Goal: Understand process/instructions: Learn how to perform a task or action

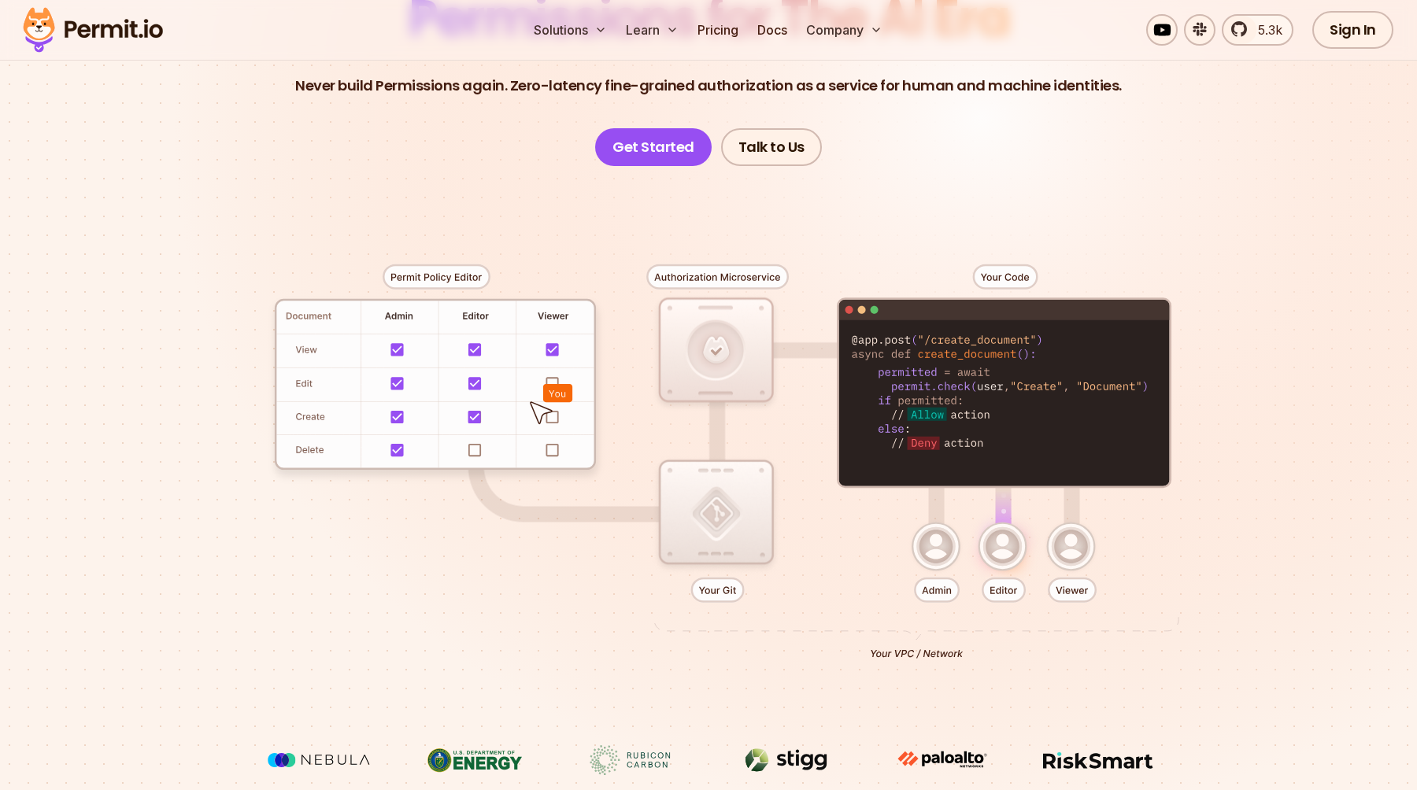
scroll to position [182, 0]
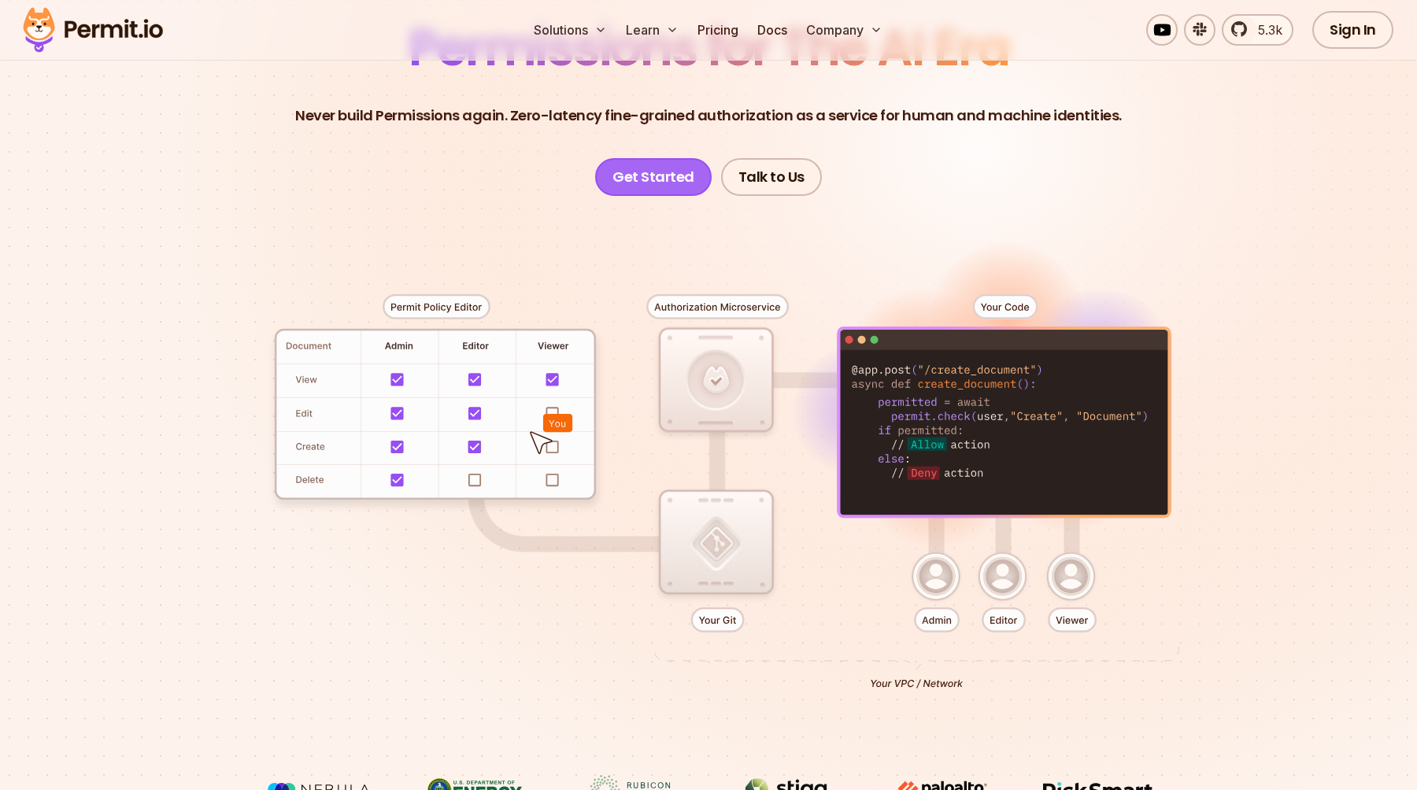
click at [677, 167] on link "Get Started" at bounding box center [653, 177] width 116 height 38
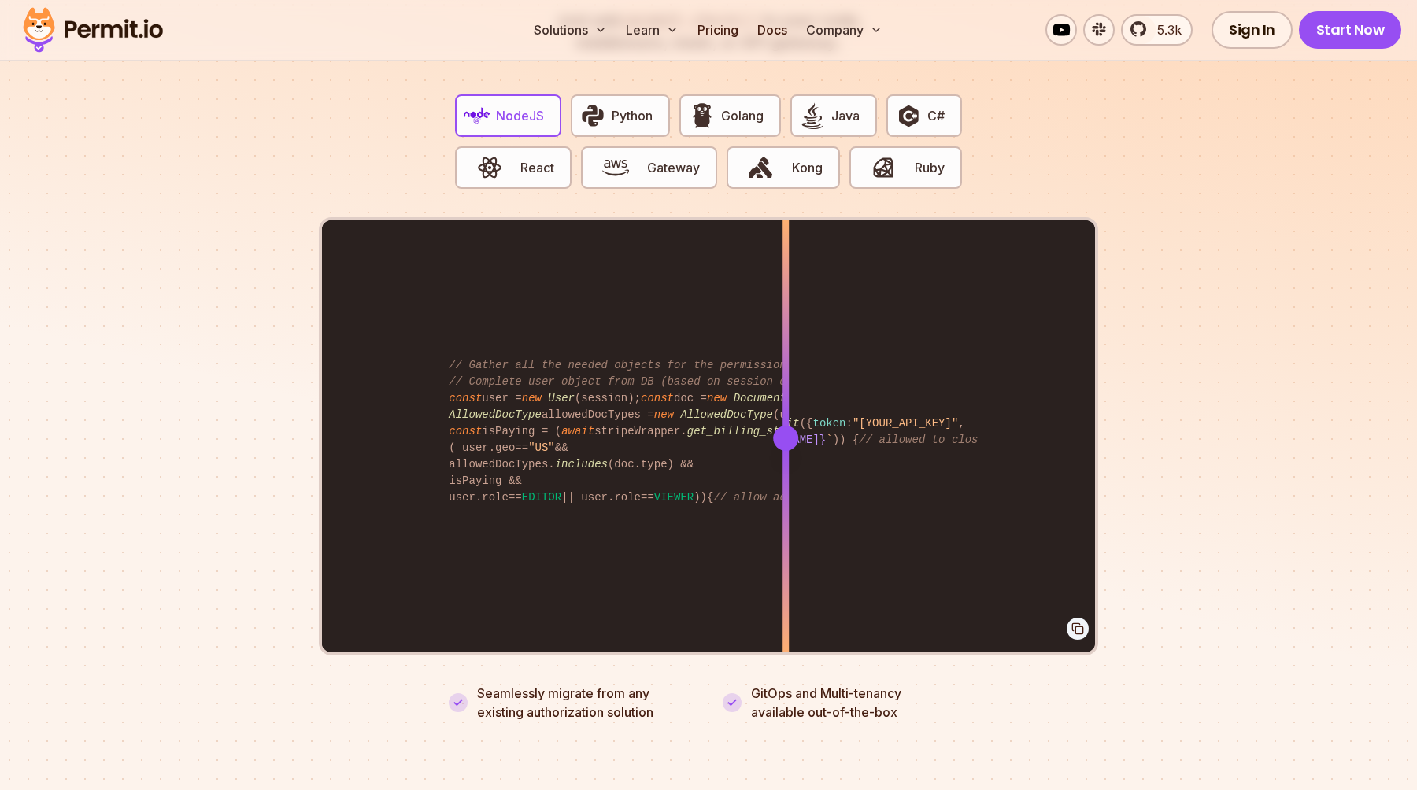
scroll to position [2949, 0]
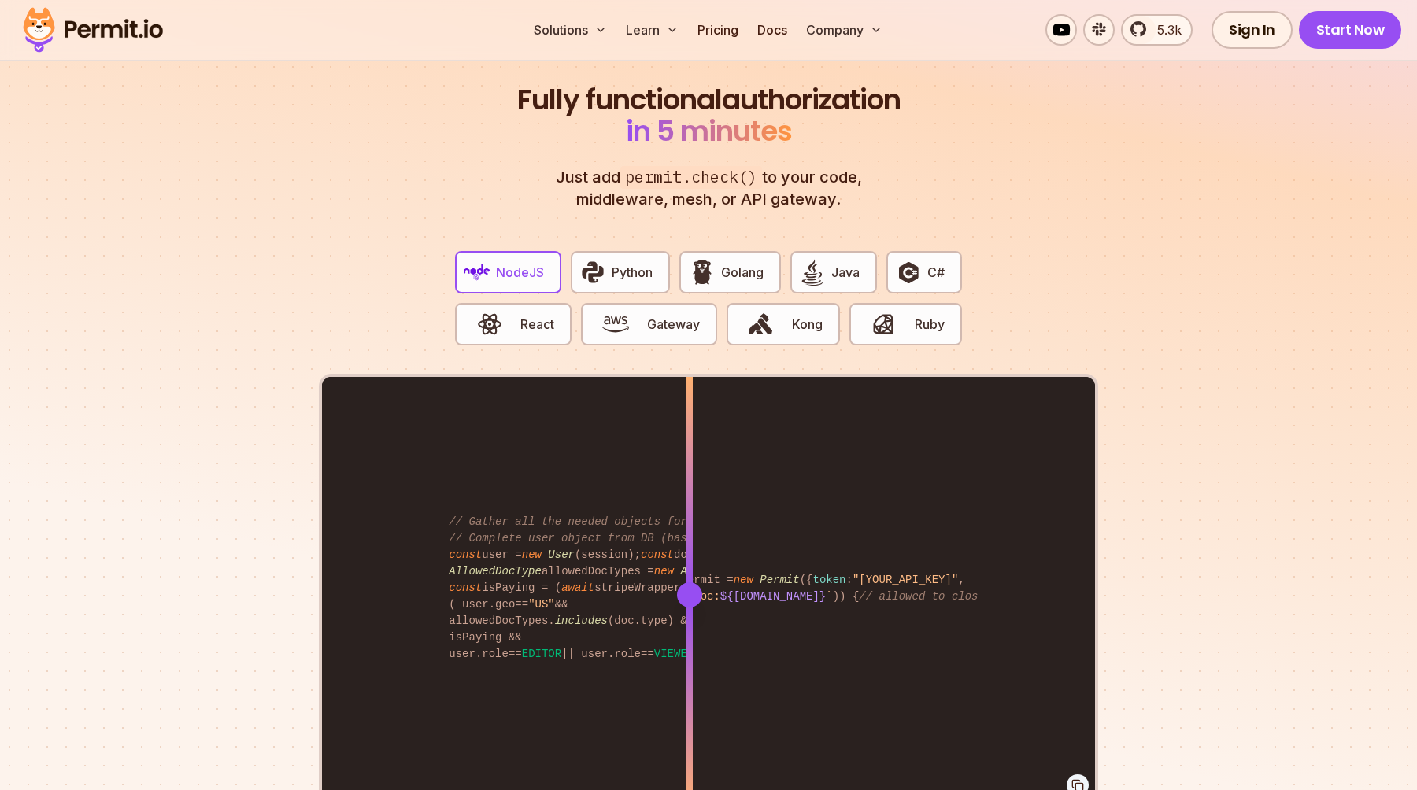
drag, startPoint x: 784, startPoint y: 573, endPoint x: 689, endPoint y: 541, distance: 99.8
click at [689, 541] on div at bounding box center [689, 594] width 6 height 434
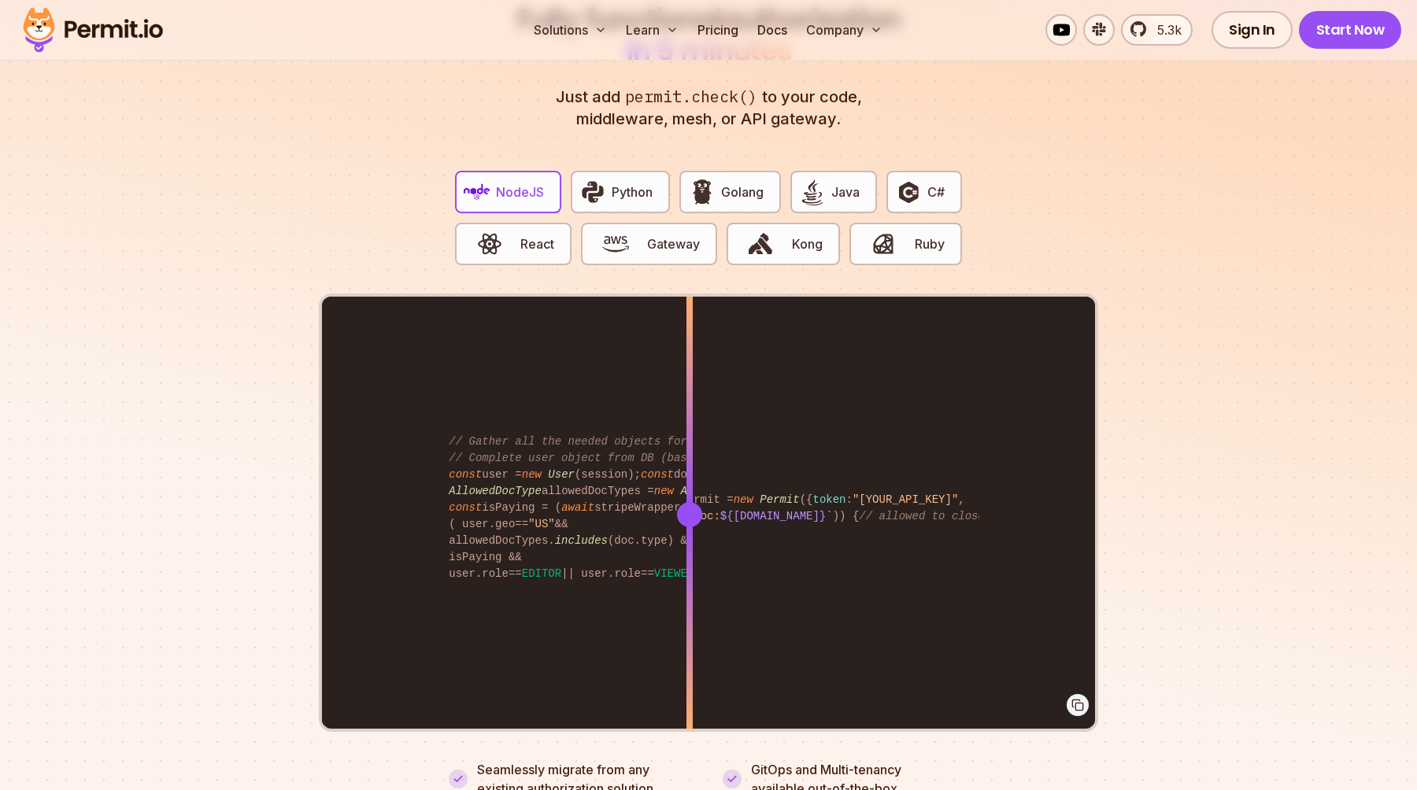
scroll to position [3033, 0]
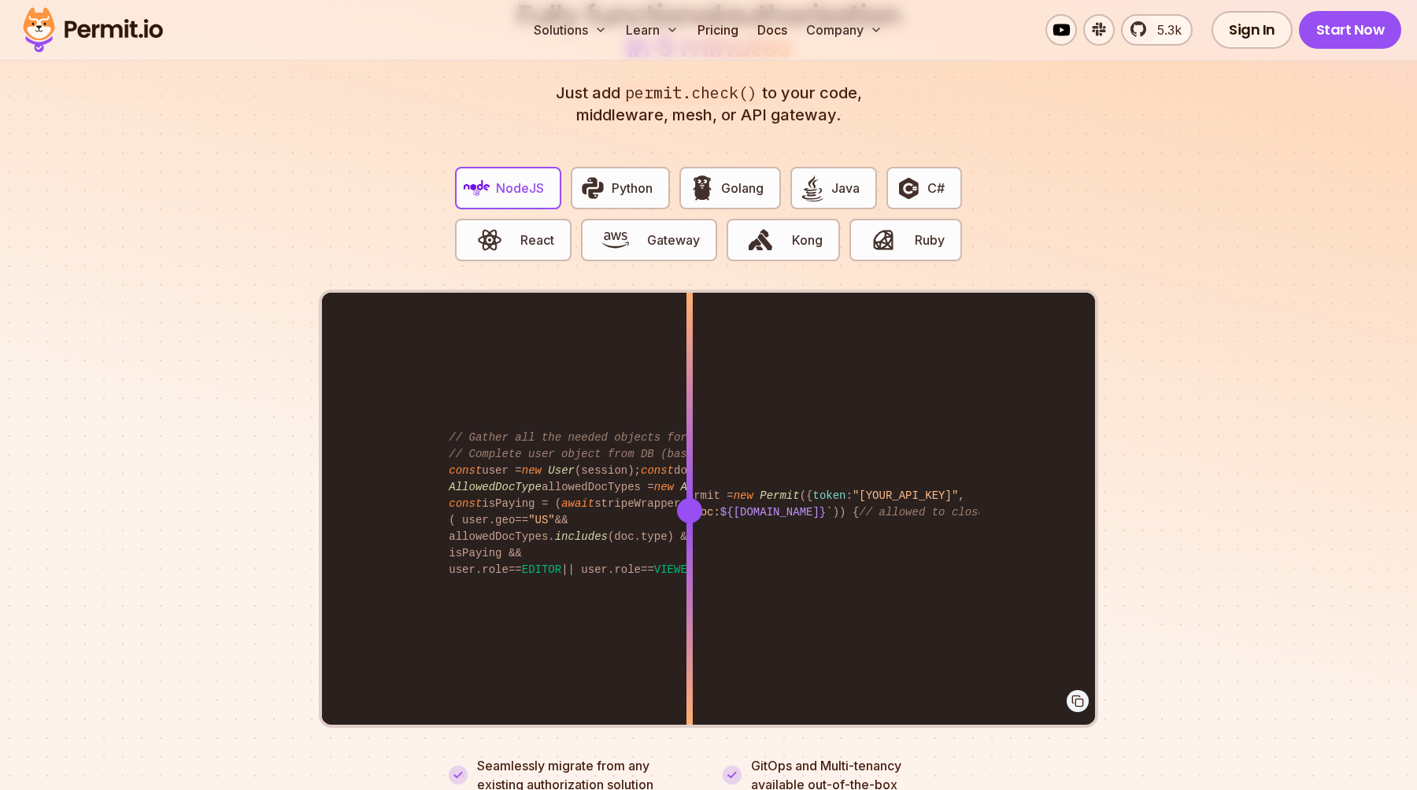
click at [633, 316] on div "import { Permit } from "permitio" ; const permit = new Permit ({ token : "[YOUR…" at bounding box center [708, 510] width 773 height 434
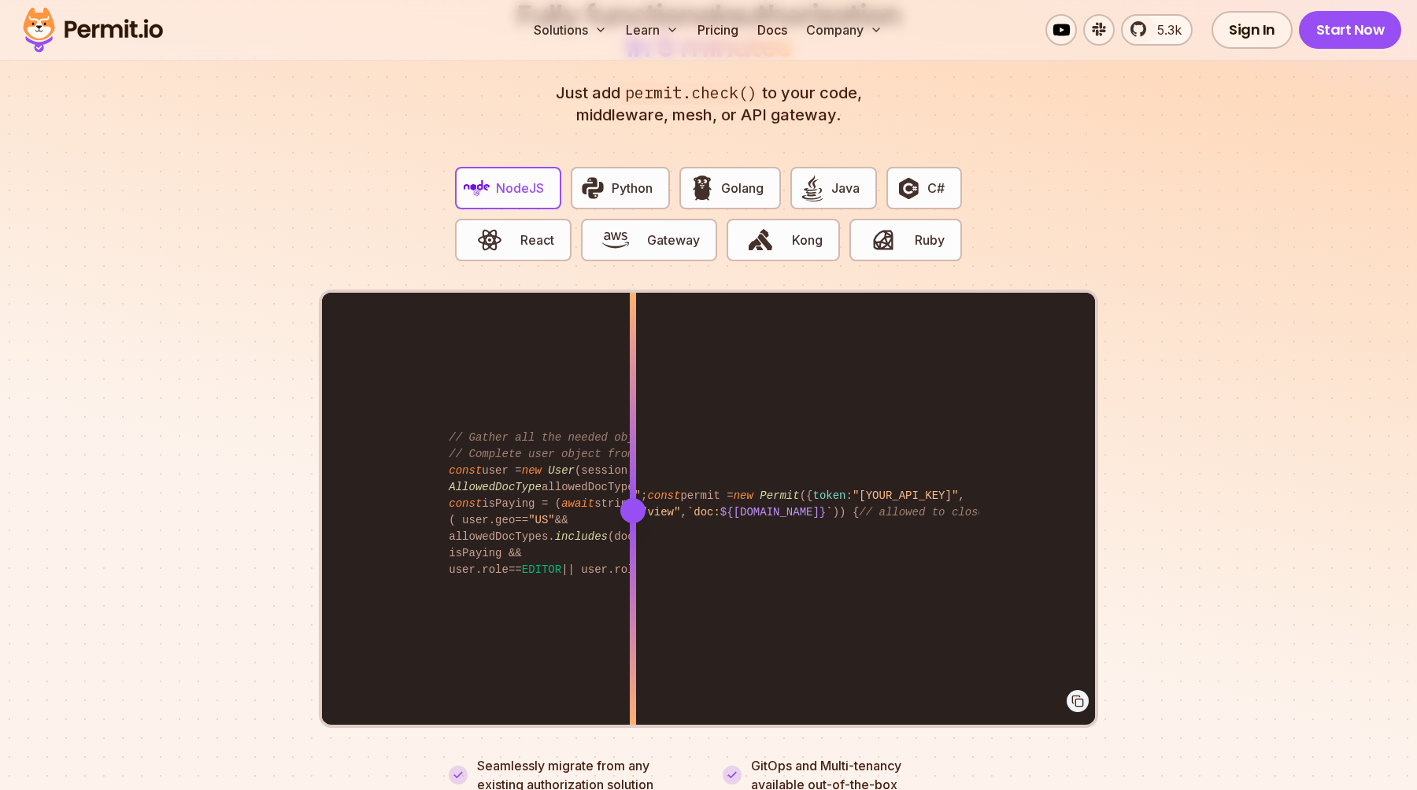
click at [741, 334] on div "import { Permit } from "permitio" ; const permit = new Permit ({ token : "[YOUR…" at bounding box center [708, 510] width 773 height 434
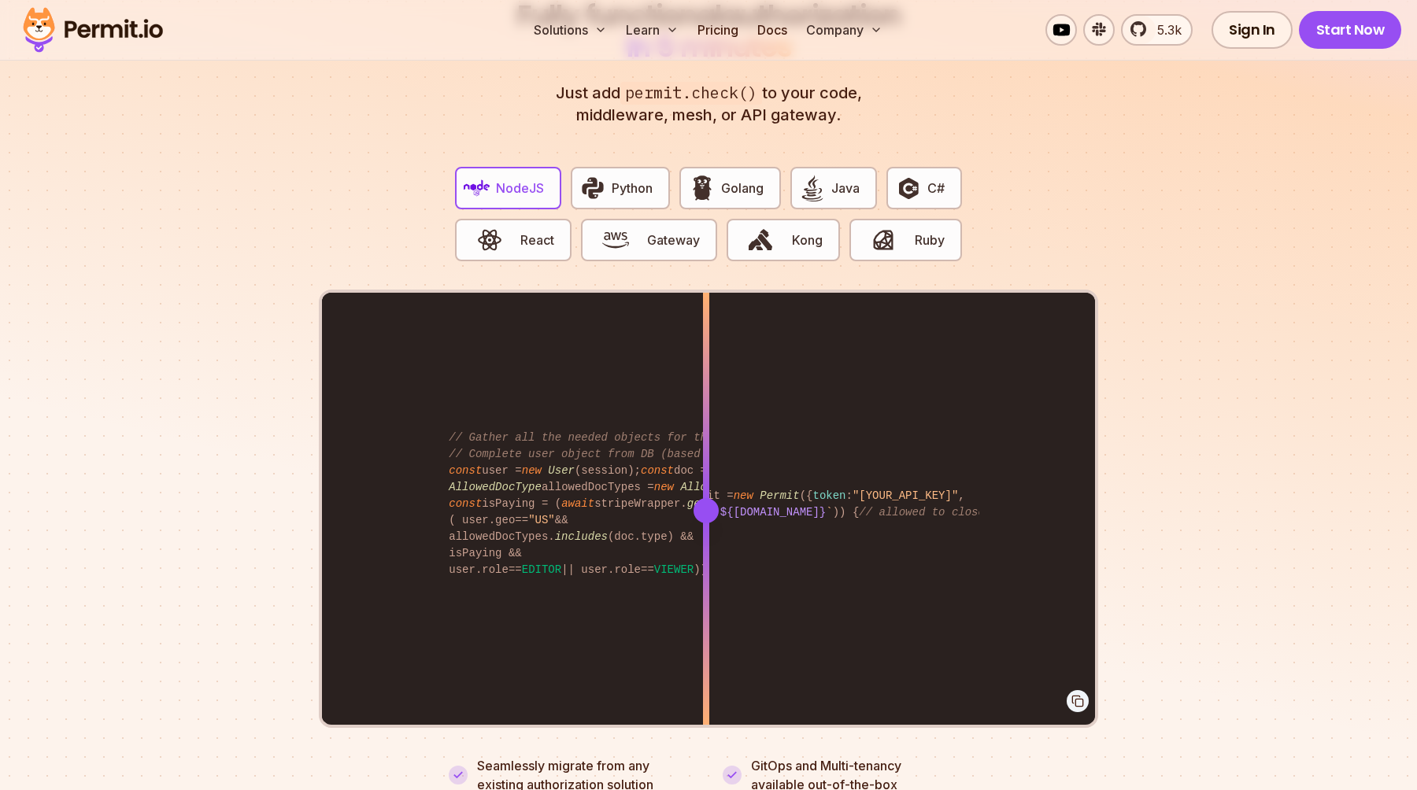
drag, startPoint x: 560, startPoint y: 351, endPoint x: 713, endPoint y: 324, distance: 155.0
click at [713, 324] on div "import { Permit } from "permitio" ; const permit = new Permit ({ token : "[YOUR…" at bounding box center [708, 510] width 773 height 434
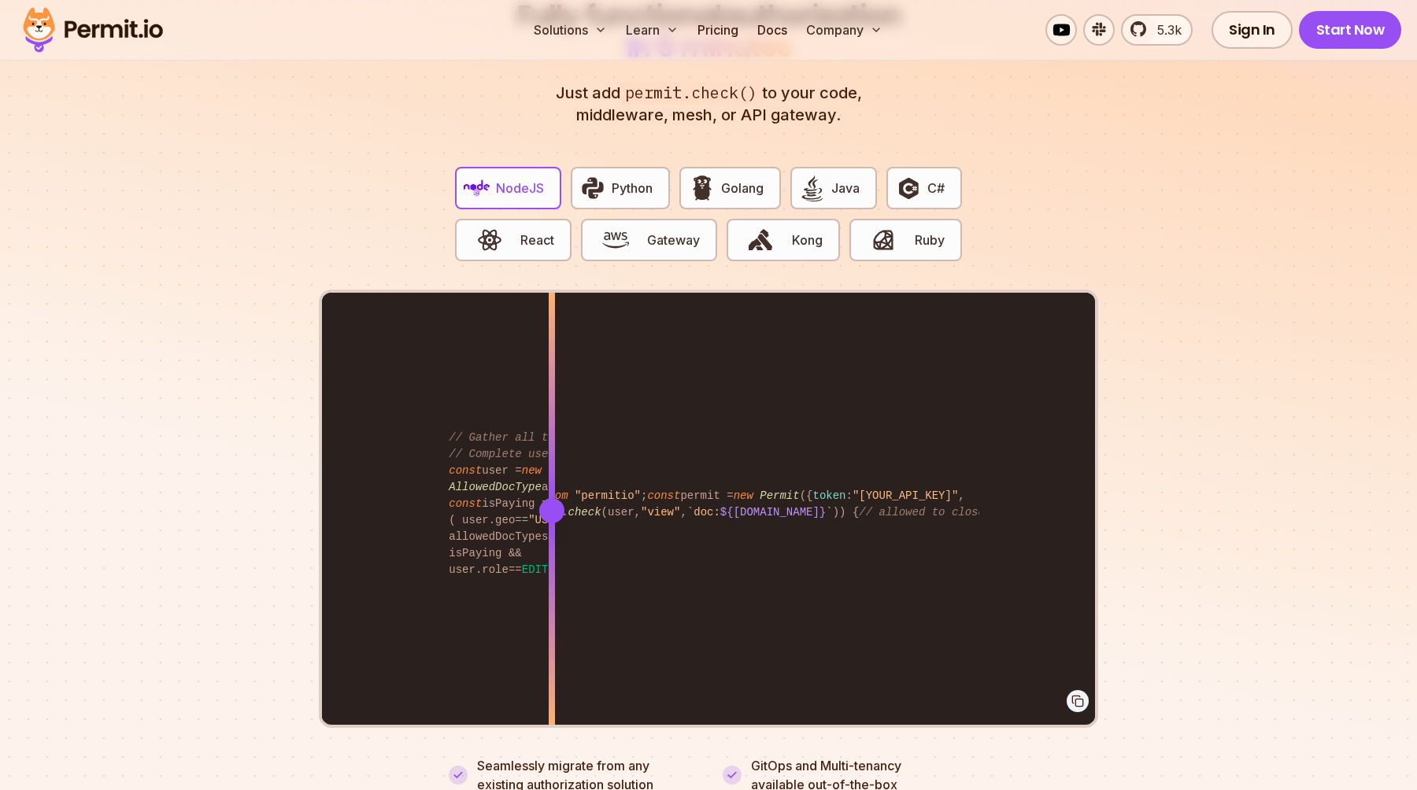
drag, startPoint x: 716, startPoint y: 488, endPoint x: 889, endPoint y: 563, distance: 188.6
click at [555, 560] on div at bounding box center [552, 510] width 6 height 434
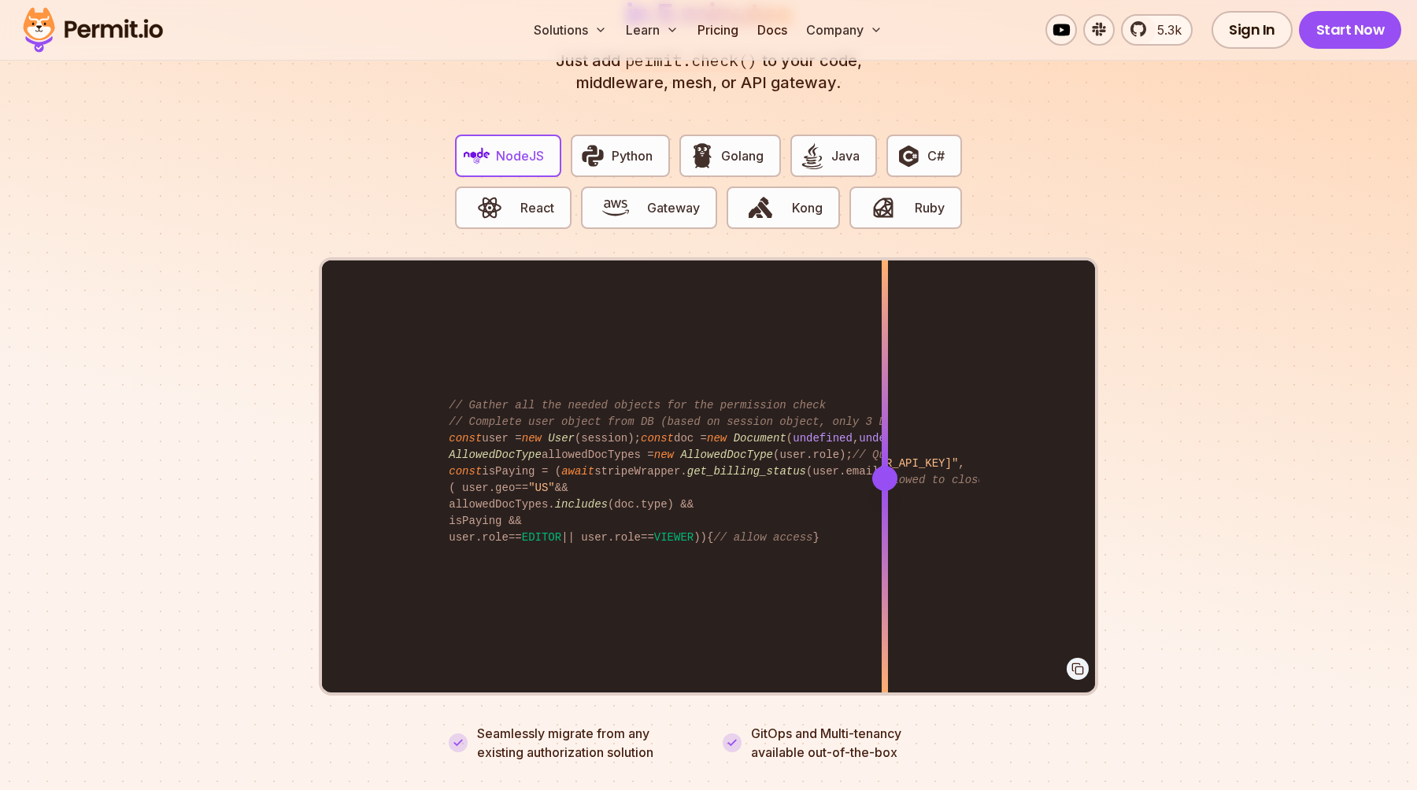
scroll to position [3068, 0]
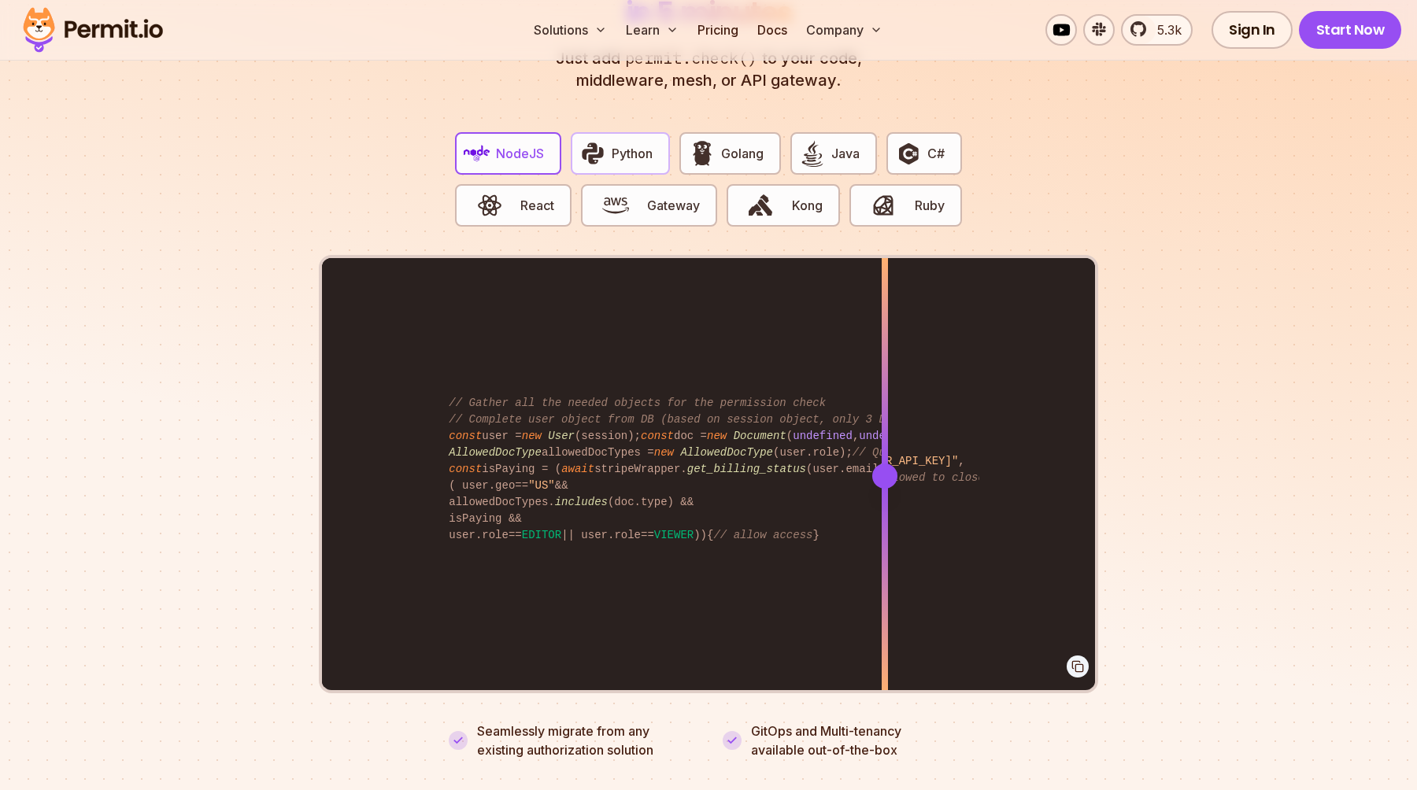
click at [636, 144] on span "Python" at bounding box center [632, 153] width 41 height 19
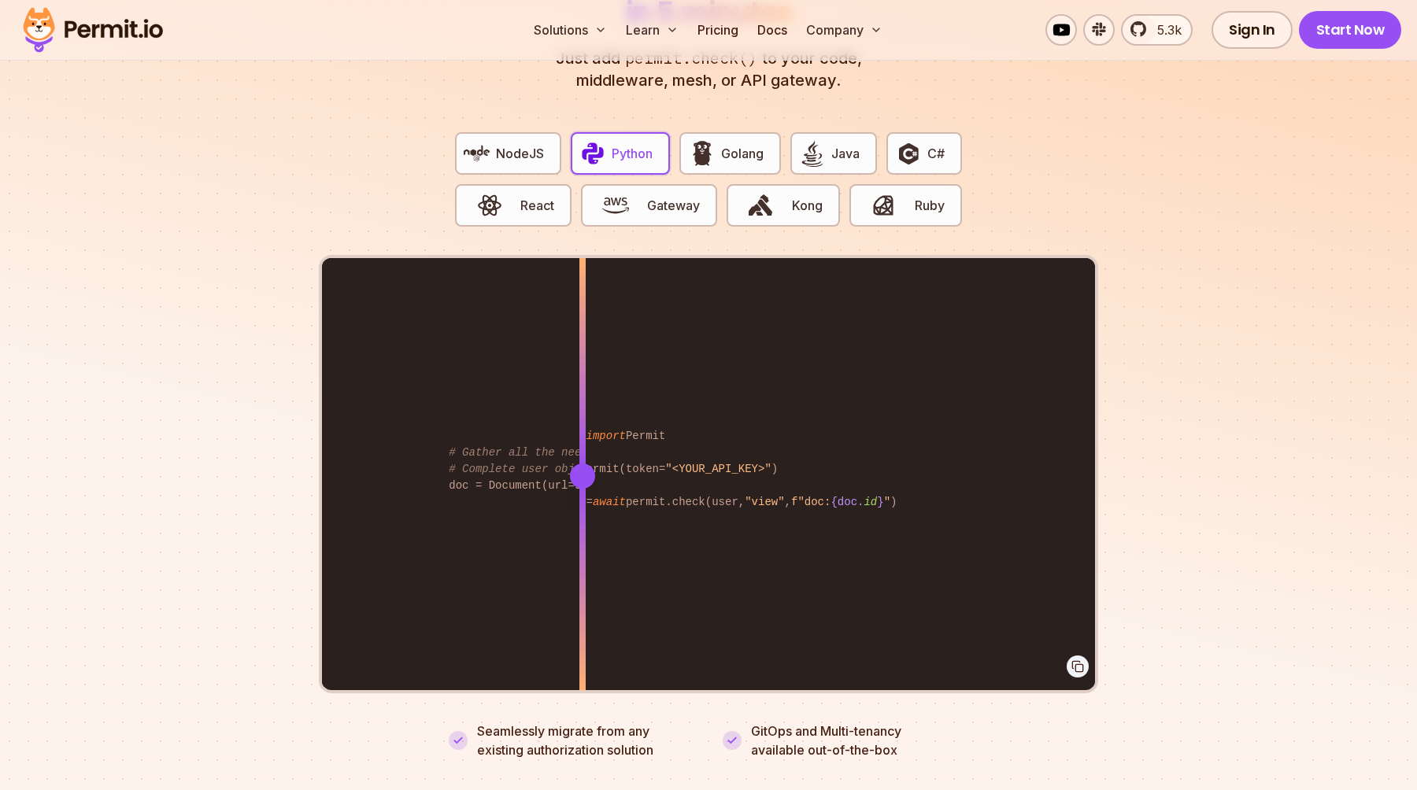
drag, startPoint x: 785, startPoint y: 438, endPoint x: 582, endPoint y: 436, distance: 202.3
click at [582, 436] on div at bounding box center [582, 366] width 6 height 217
click at [767, 146] on button "Golang" at bounding box center [729, 153] width 101 height 43
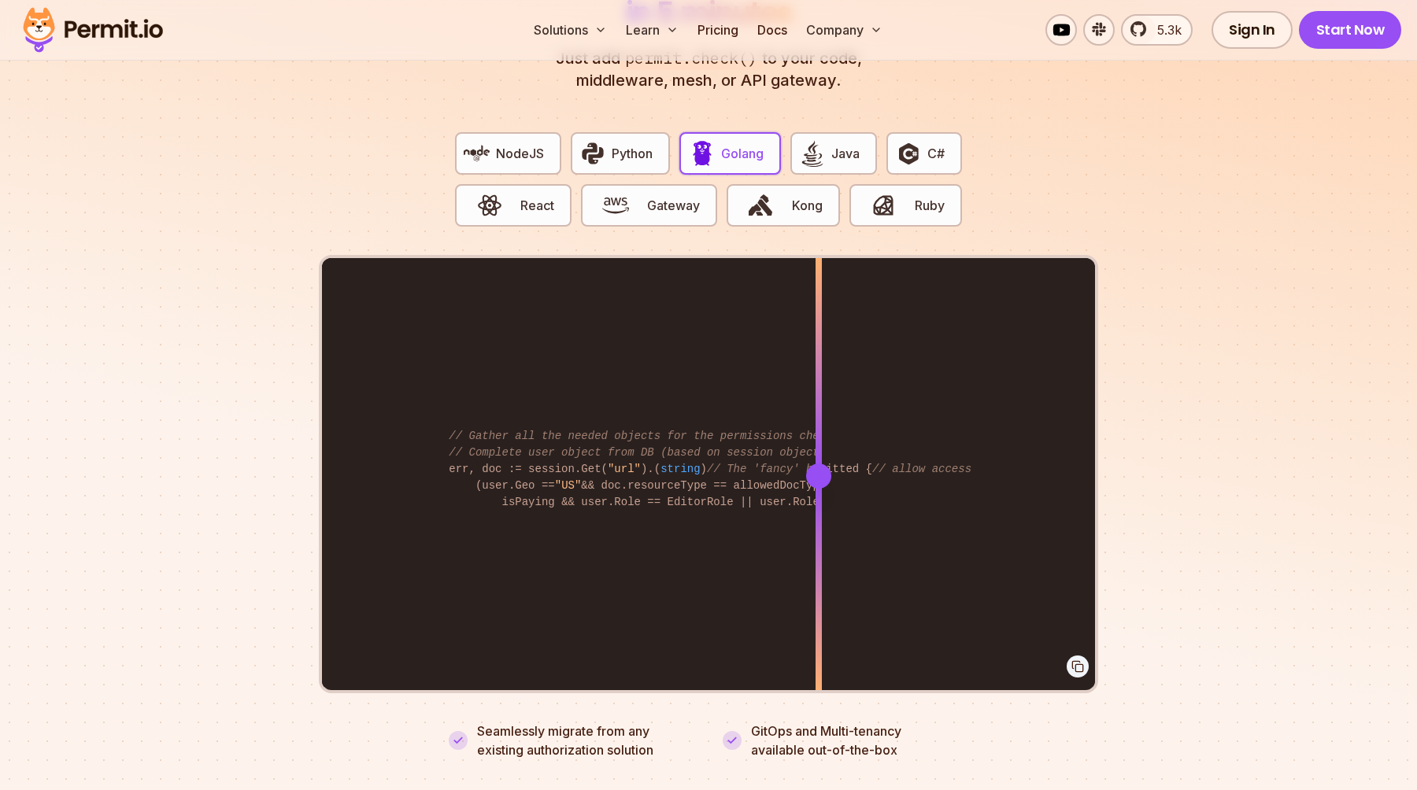
drag, startPoint x: 789, startPoint y: 434, endPoint x: 819, endPoint y: 382, distance: 59.9
click at [819, 382] on div "permitted, _ := Permit.Check(user, "read" , document) if permitted { // allow a…" at bounding box center [708, 475] width 773 height 434
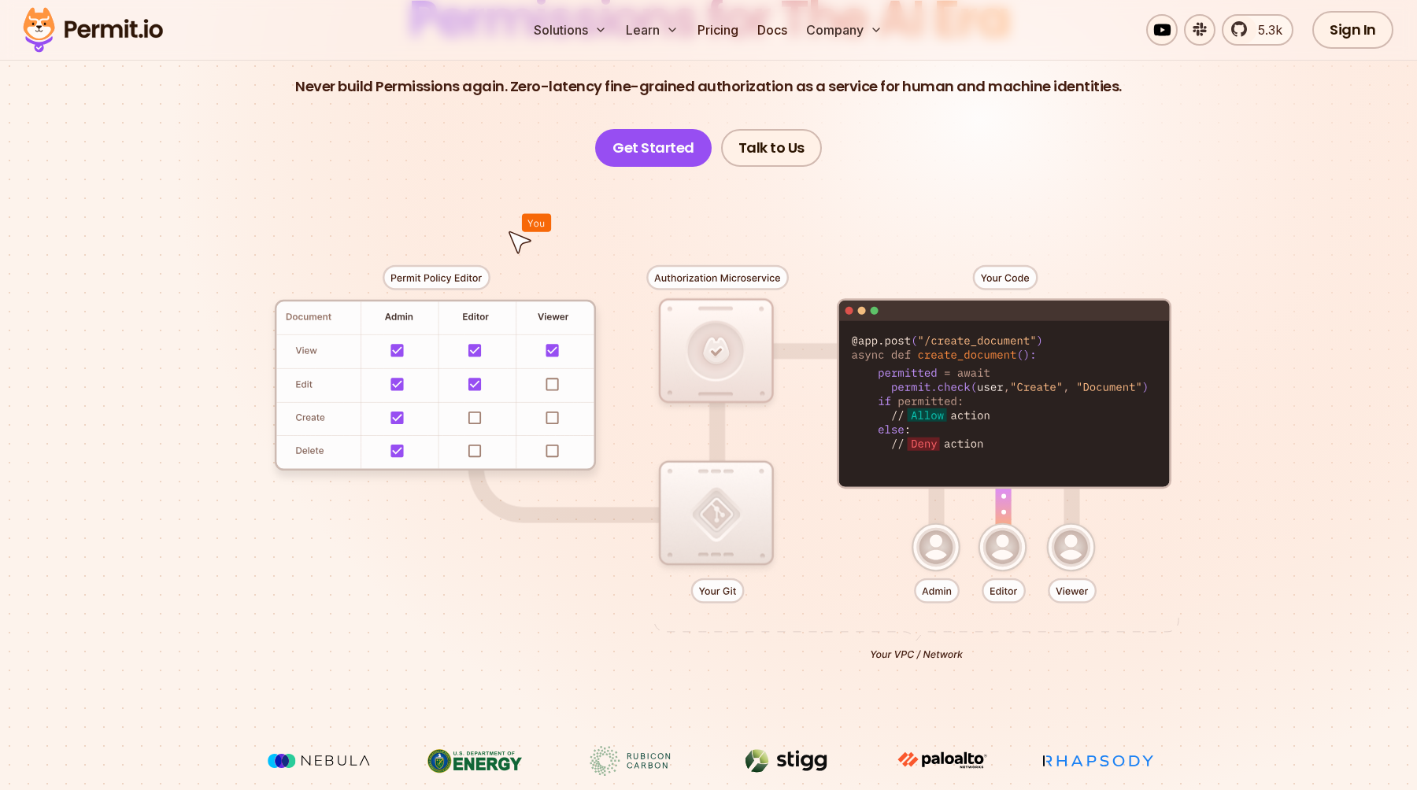
scroll to position [0, 0]
